Goal: Information Seeking & Learning: Learn about a topic

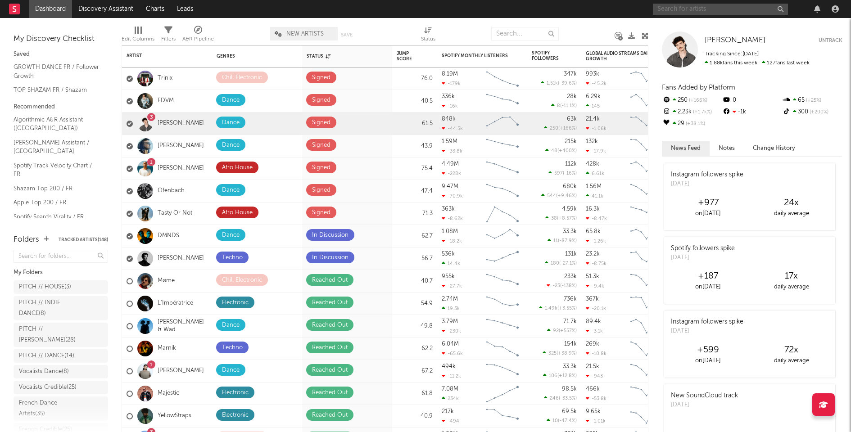
click at [710, 12] on input "text" at bounding box center [720, 9] width 135 height 11
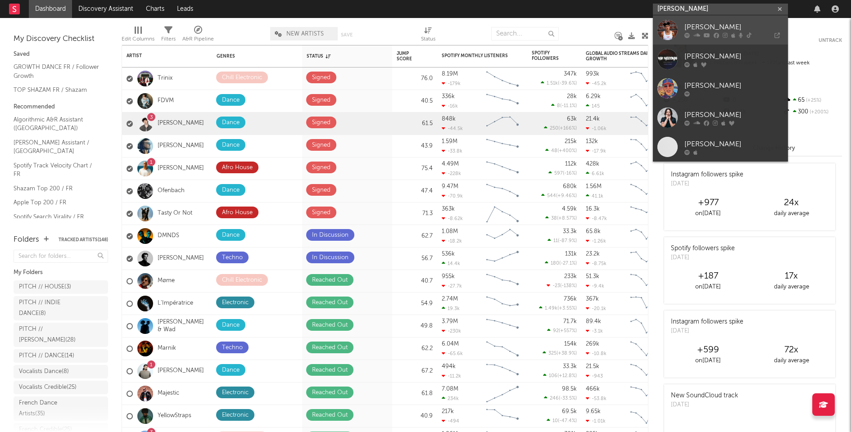
type input "[PERSON_NAME]"
click at [705, 28] on div "[PERSON_NAME]" at bounding box center [733, 27] width 99 height 11
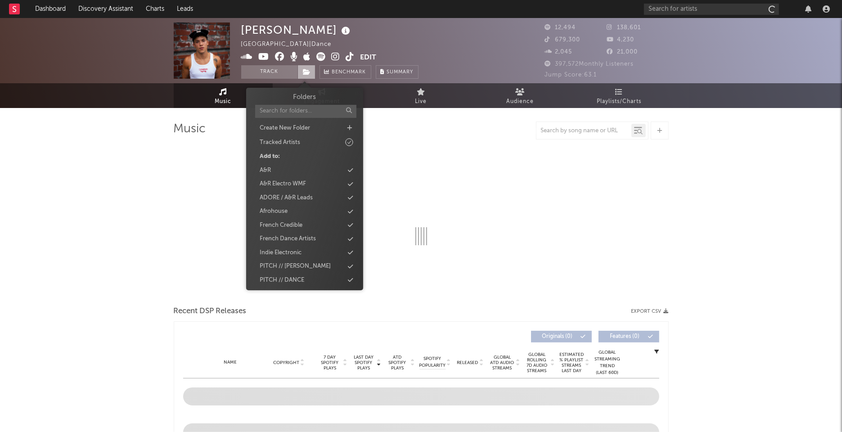
click at [305, 71] on icon at bounding box center [307, 72] width 8 height 6
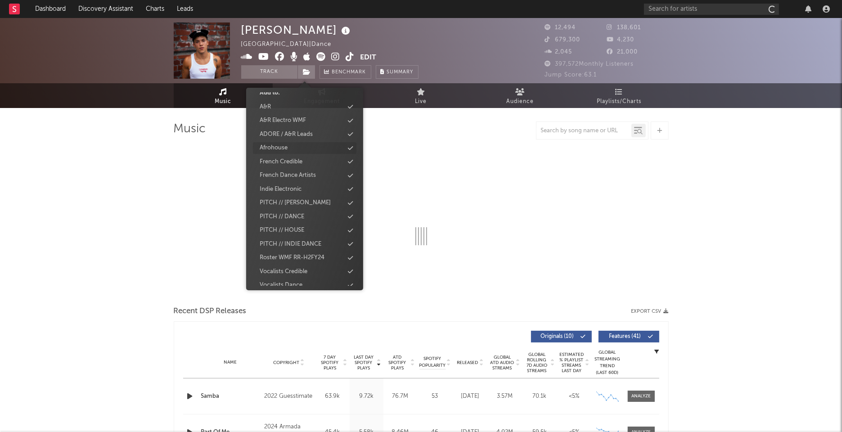
scroll to position [68, 0]
select select "1w"
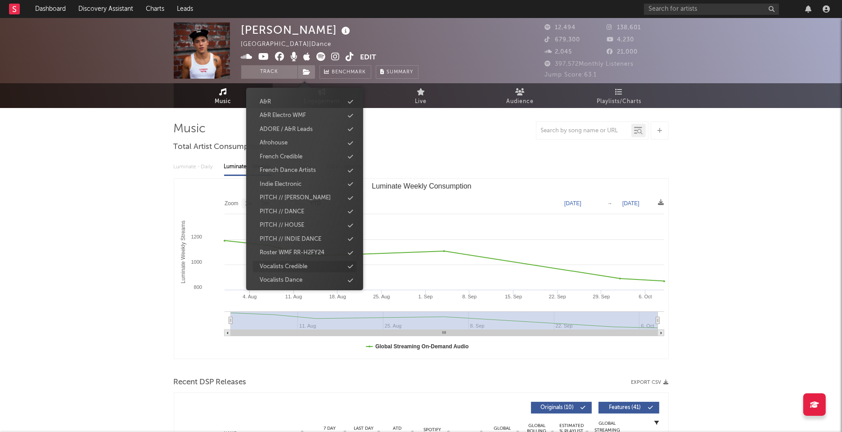
click at [297, 262] on div "Vocalists Credible" at bounding box center [284, 266] width 48 height 9
